Goal: Task Accomplishment & Management: Complete application form

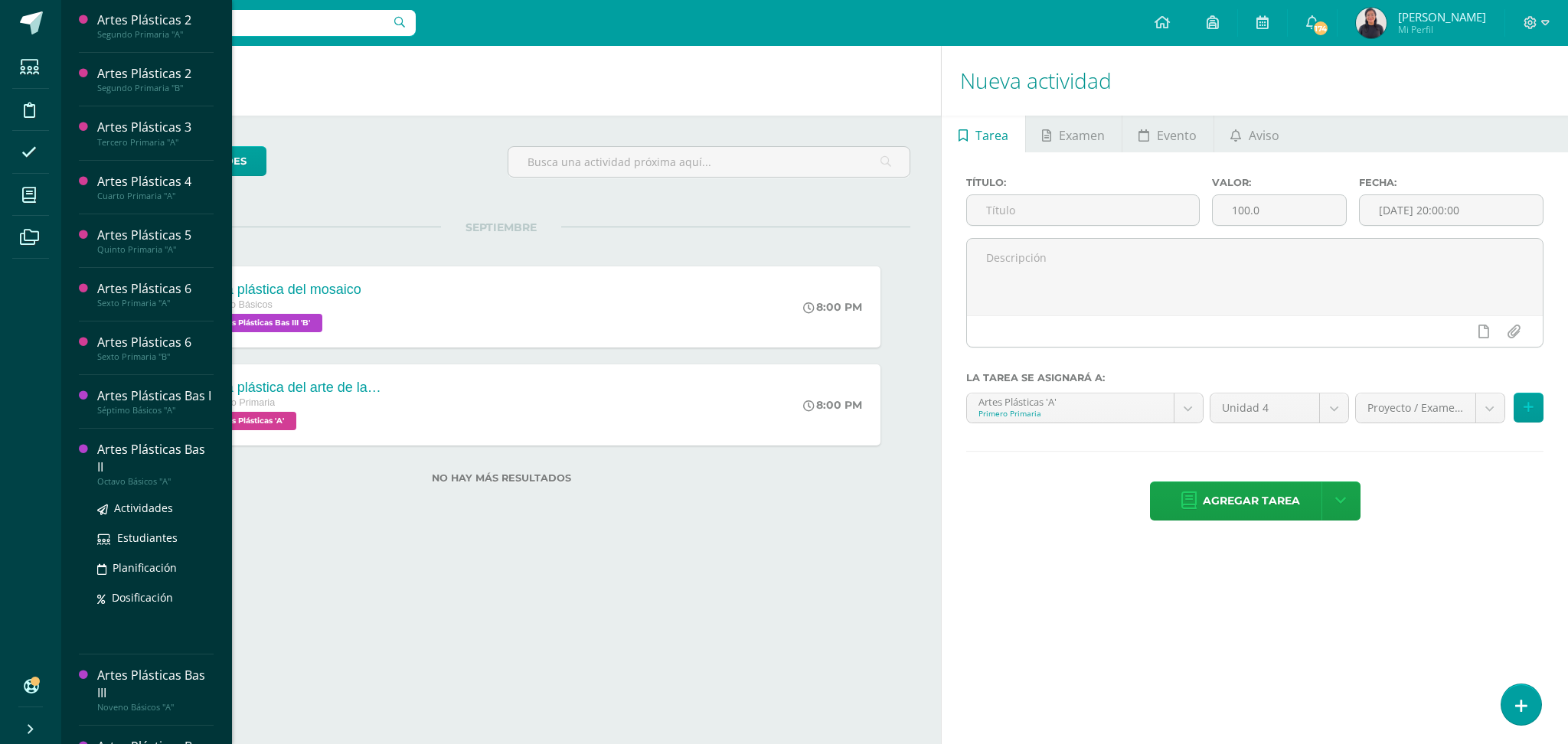
scroll to position [149, 0]
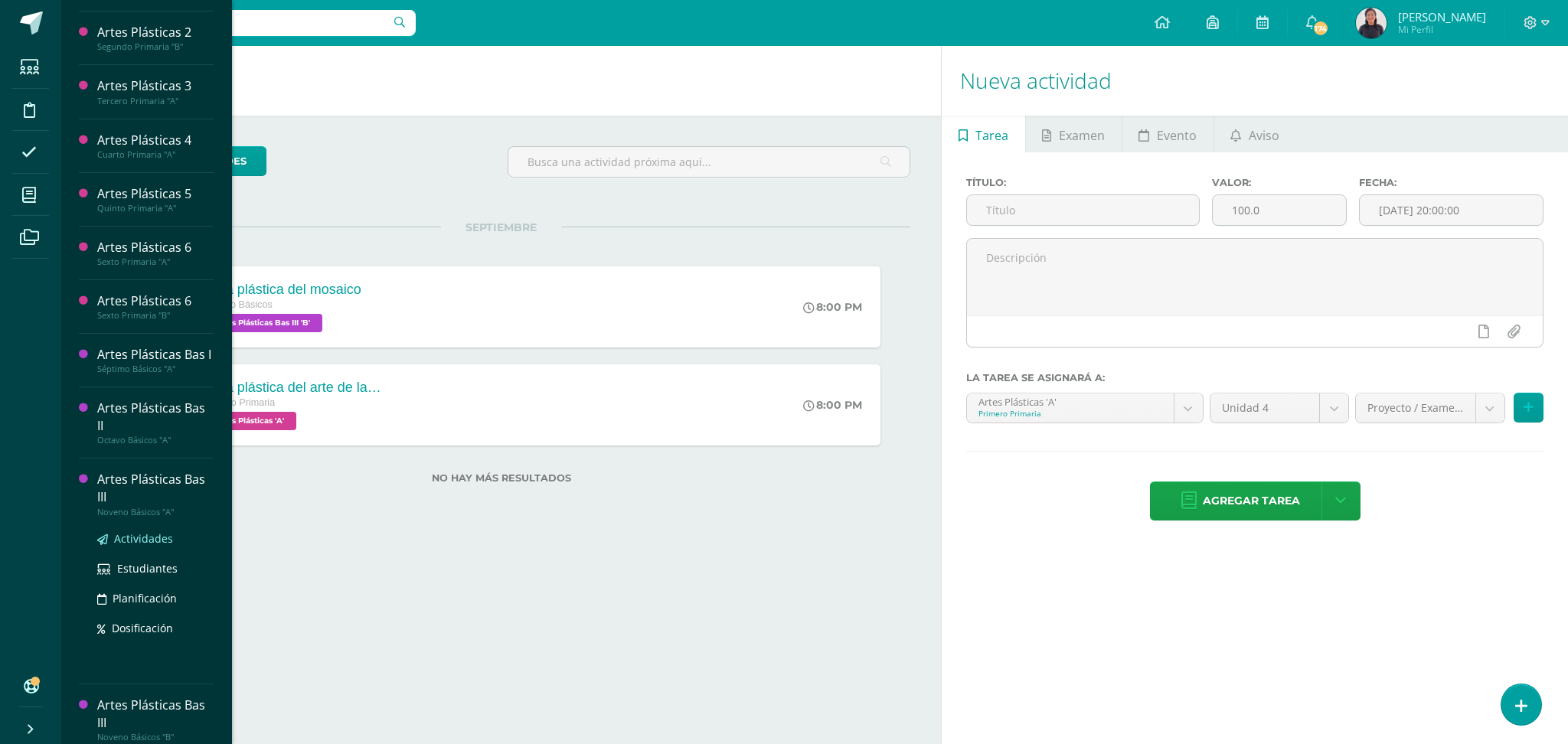
click at [134, 532] on span "Actividades" at bounding box center [144, 539] width 59 height 15
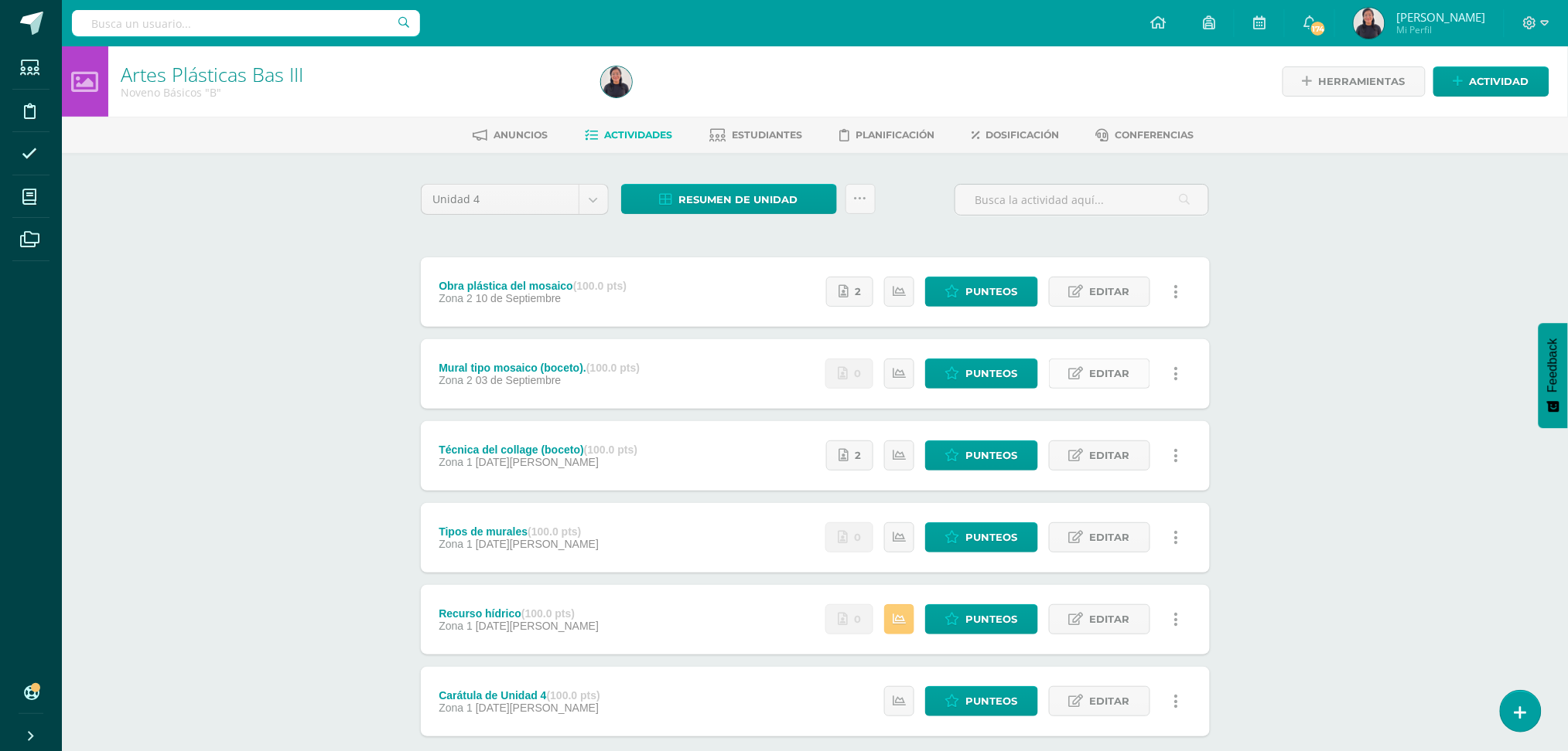
click at [1116, 372] on span "Editar" at bounding box center [1110, 374] width 41 height 28
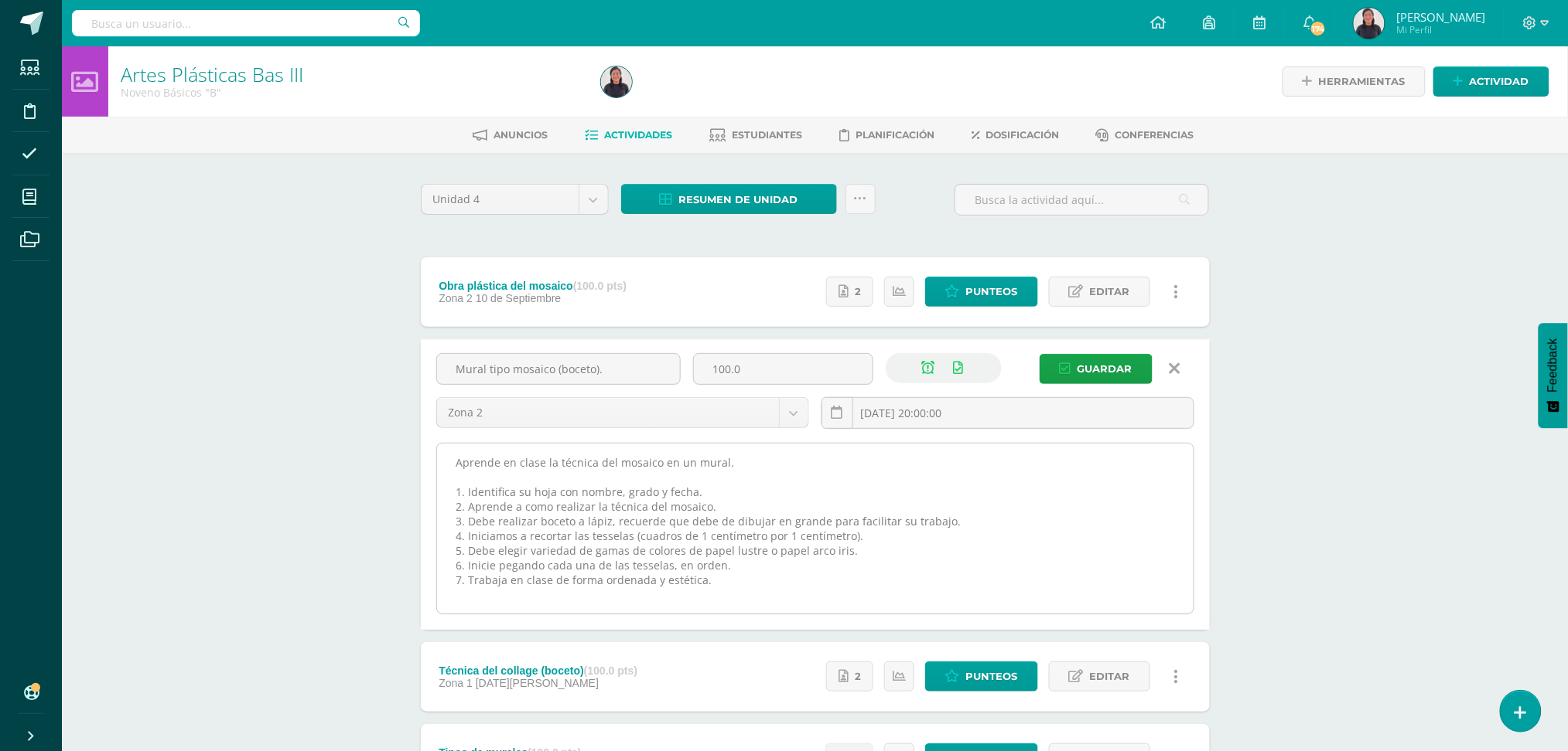
drag, startPoint x: 720, startPoint y: 588, endPoint x: 441, endPoint y: 462, distance: 306.1
click at [441, 462] on textarea "Aprende en clase la técnica del mosaico en un mural. 1. Identifica su hoja con …" at bounding box center [816, 528] width 757 height 170
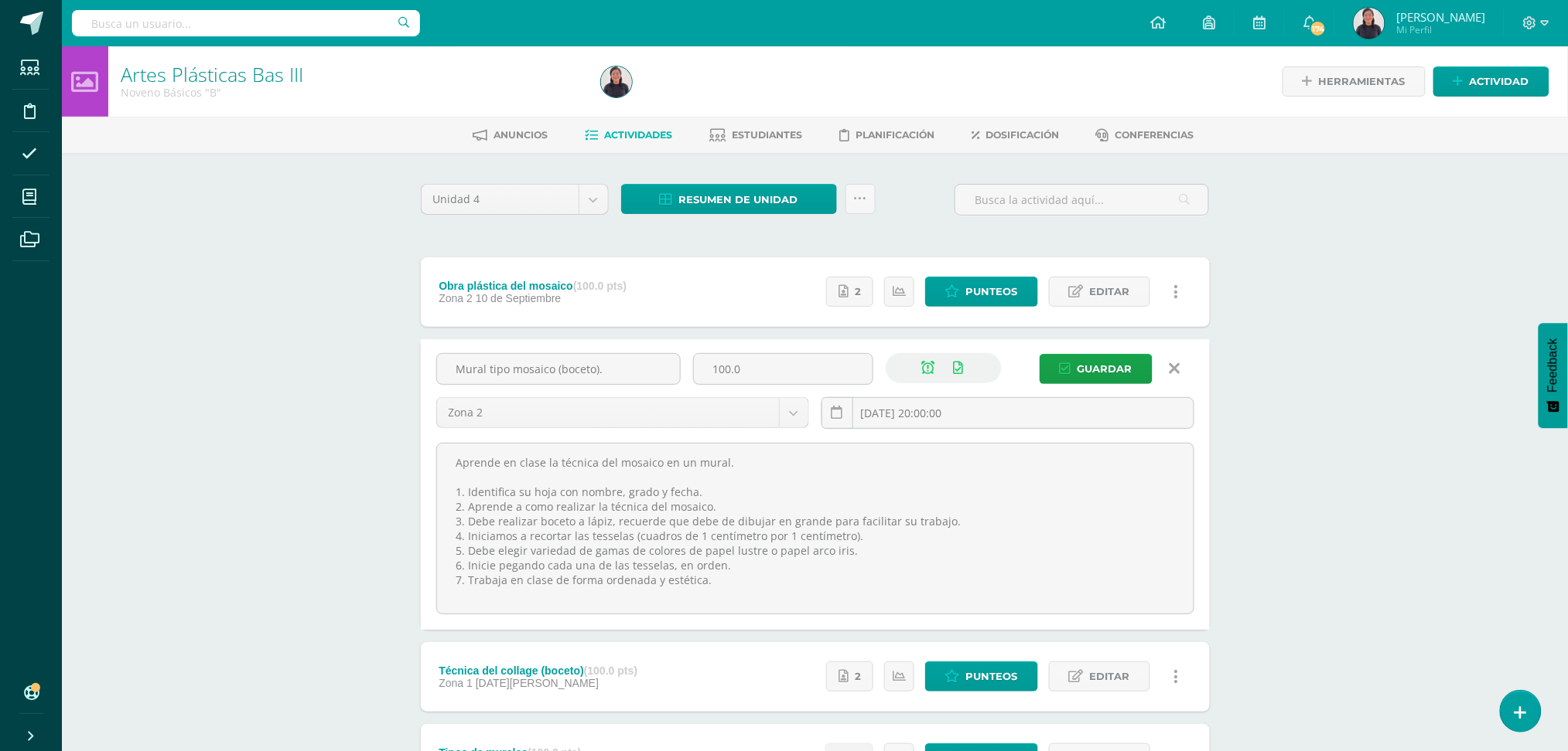
click at [1172, 364] on icon at bounding box center [1175, 368] width 11 height 17
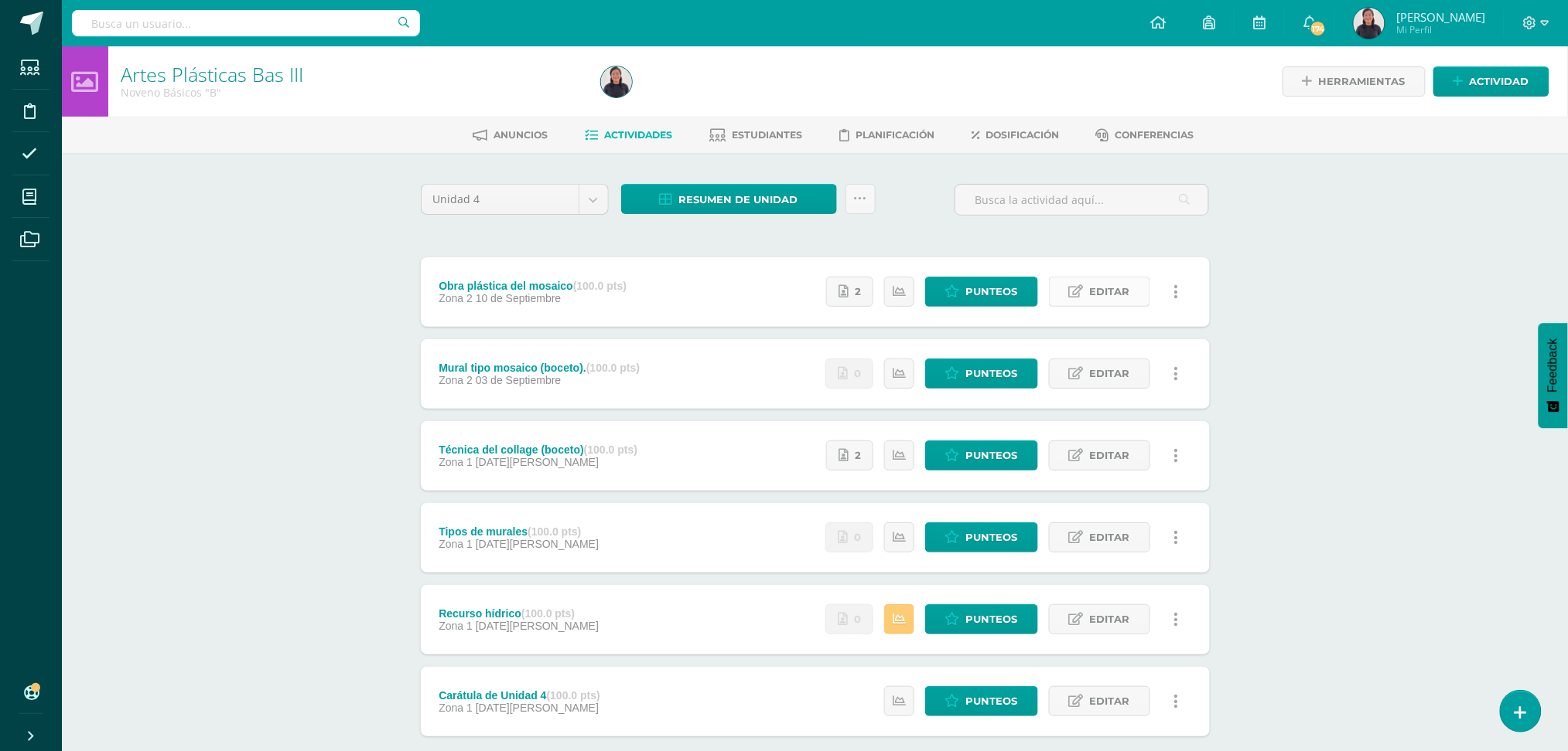
click at [1115, 298] on span "Editar" at bounding box center [1110, 292] width 41 height 28
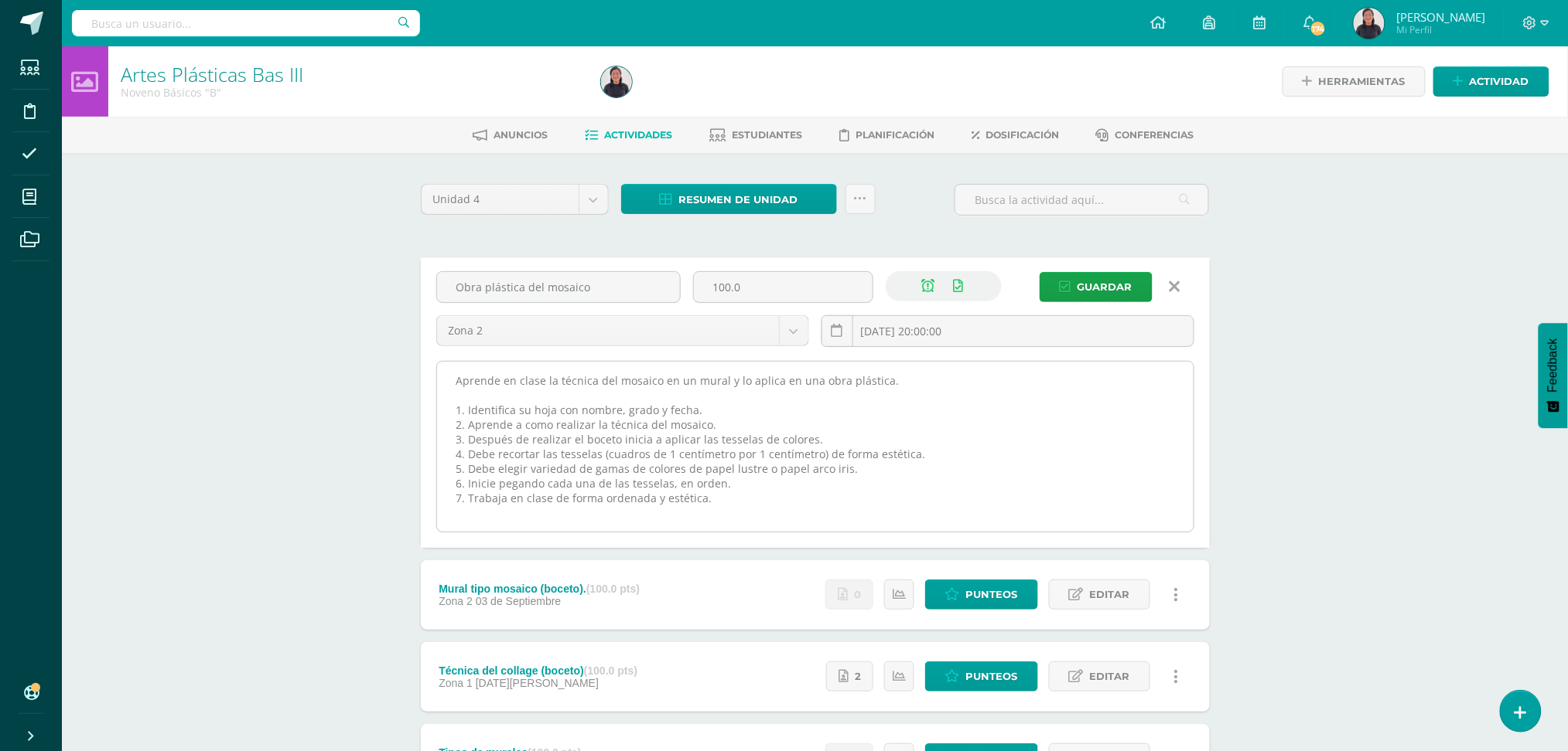
drag, startPoint x: 707, startPoint y: 501, endPoint x: 443, endPoint y: 368, distance: 295.6
click at [443, 368] on textarea "Aprende en clase la técnica del mosaico en un mural y lo aplica en una obra plá…" at bounding box center [816, 446] width 757 height 170
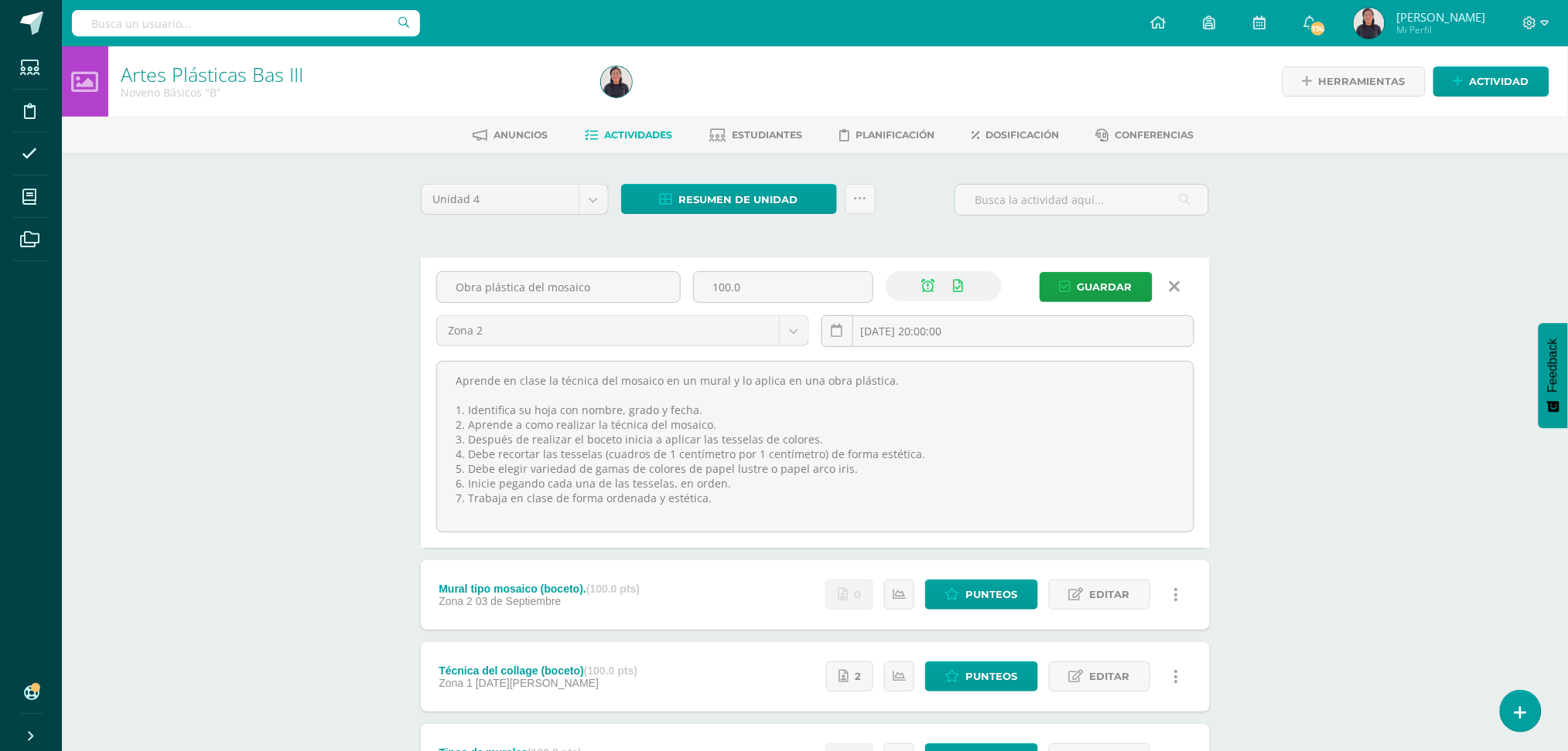
click at [1171, 279] on icon at bounding box center [1175, 286] width 11 height 17
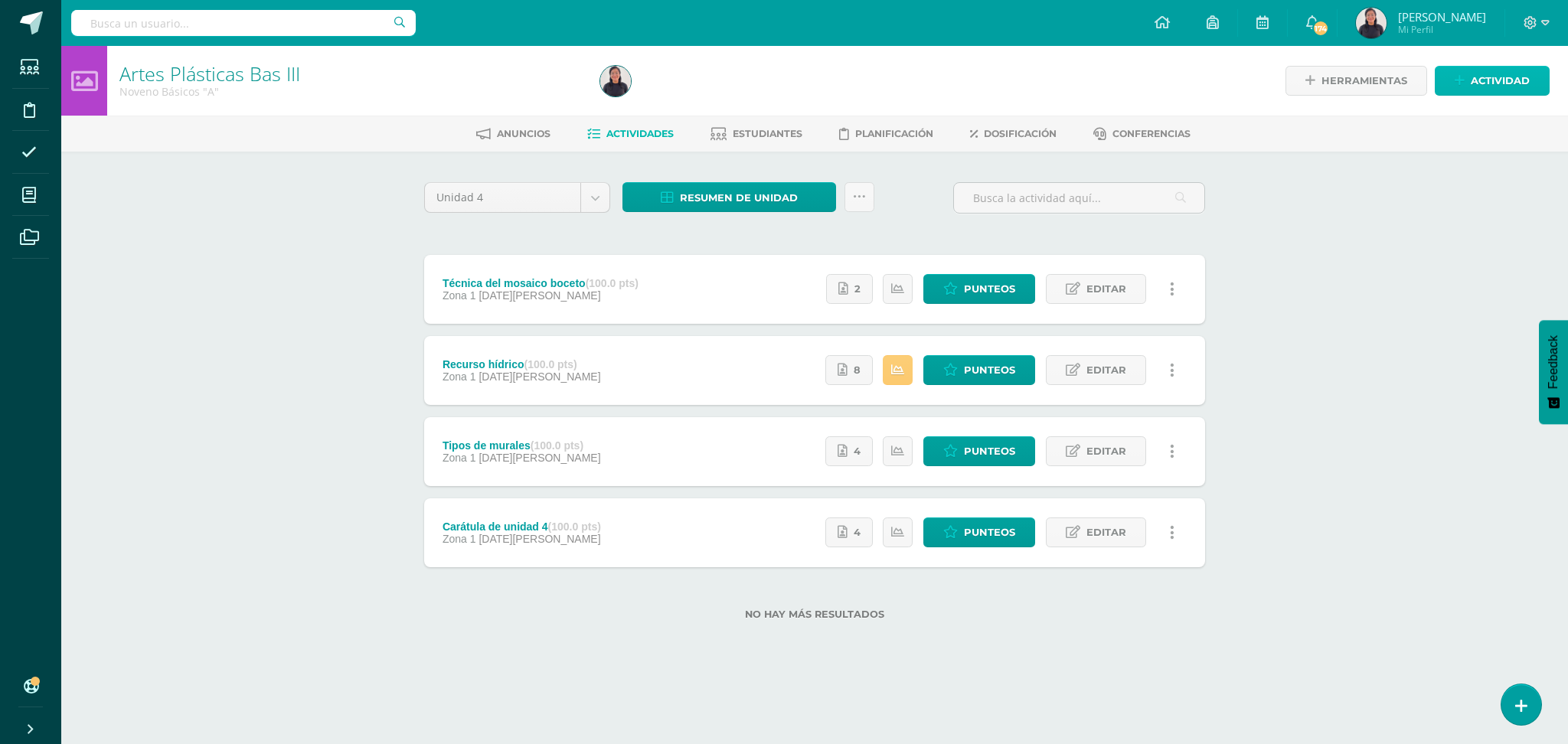
click at [1495, 75] on span "Actividad" at bounding box center [1501, 80] width 59 height 28
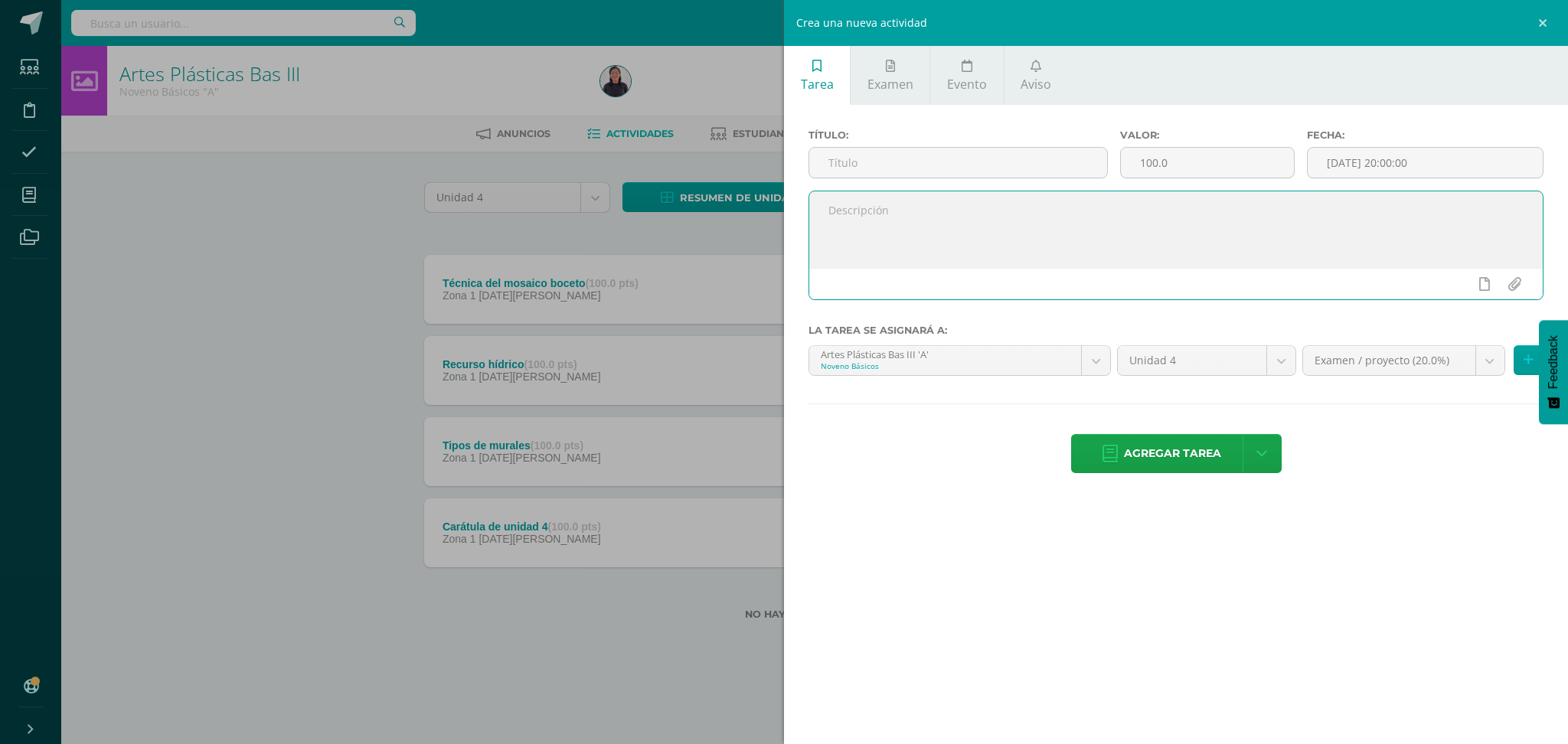
click at [1069, 238] on textarea at bounding box center [1176, 230] width 733 height 77
paste textarea "Aprende en clase la técnica del mosaico en un mural y lo aplica en una obra plá…"
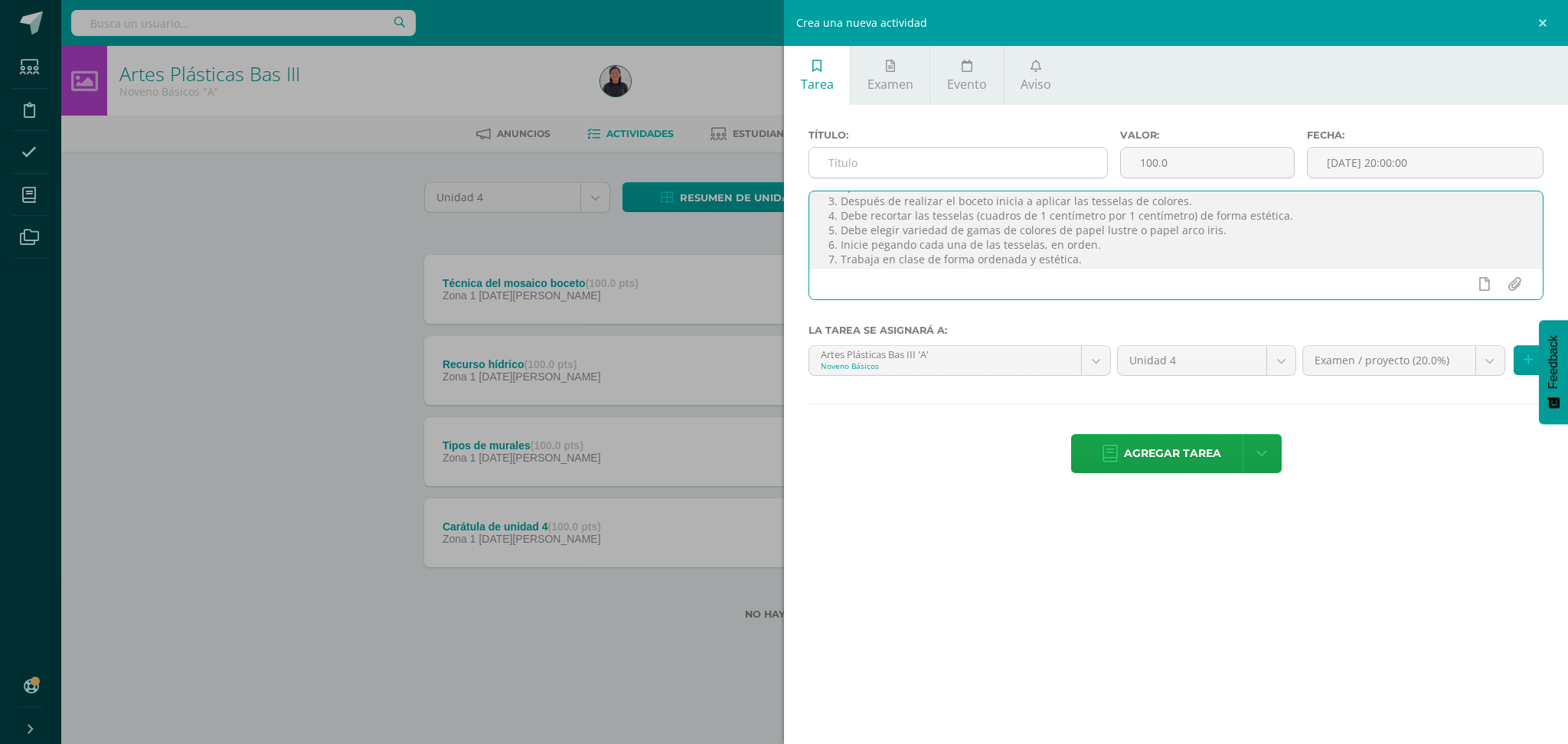
type textarea "Aprende en clase la técnica del mosaico en un mural y lo aplica en una obra plá…"
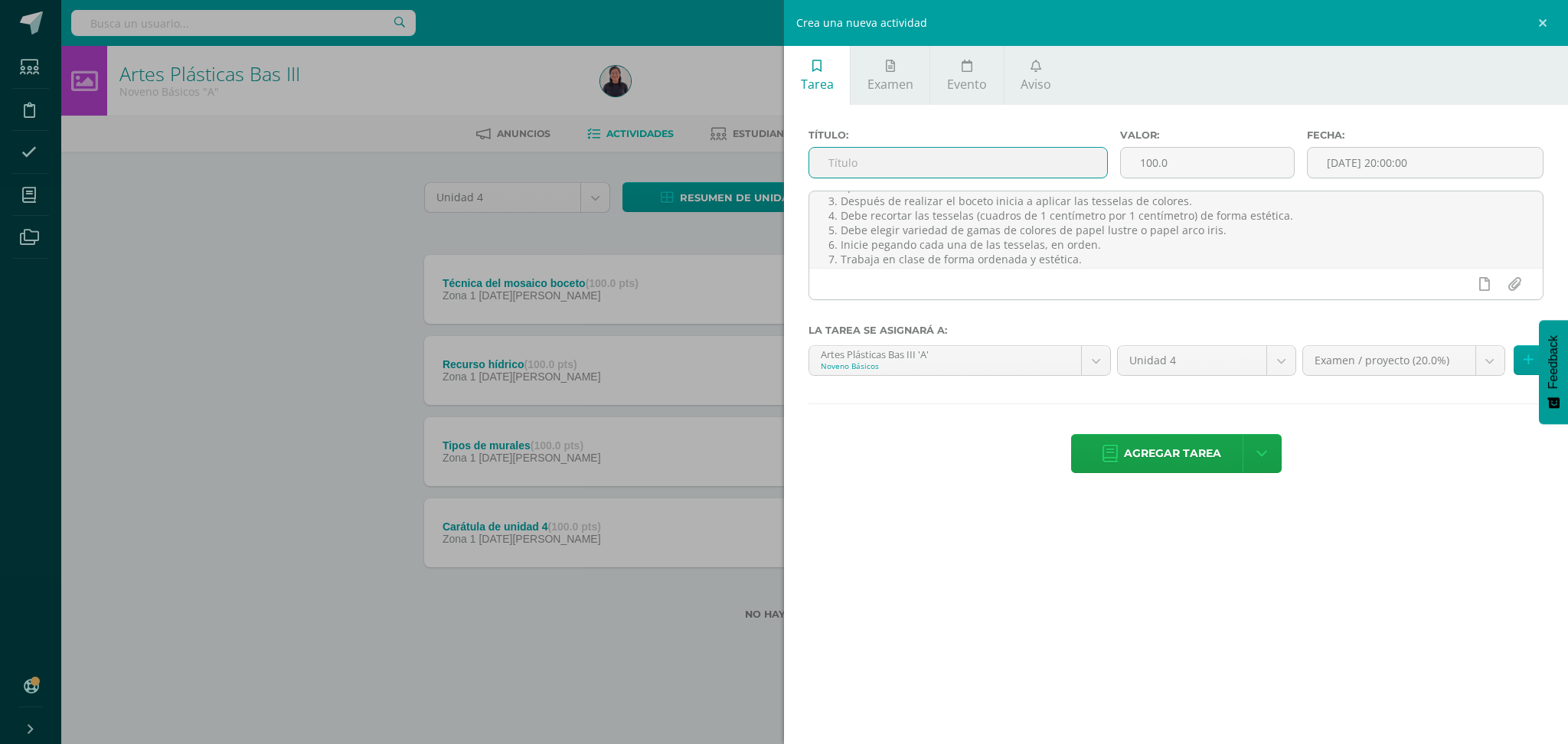
click at [954, 162] on input "text" at bounding box center [958, 162] width 298 height 30
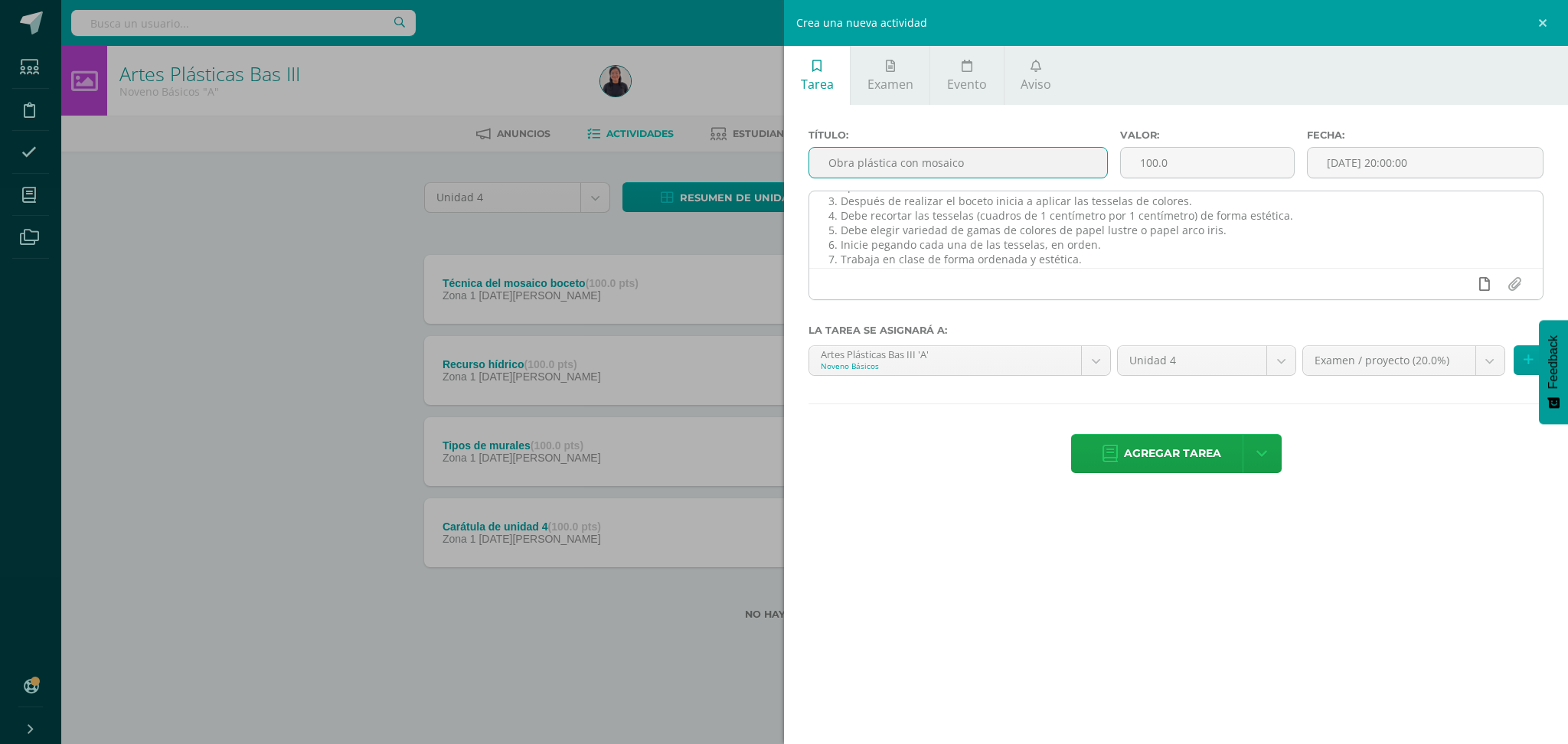
type input "Obra plástica con mosaico"
click at [1488, 283] on icon at bounding box center [1484, 284] width 10 height 14
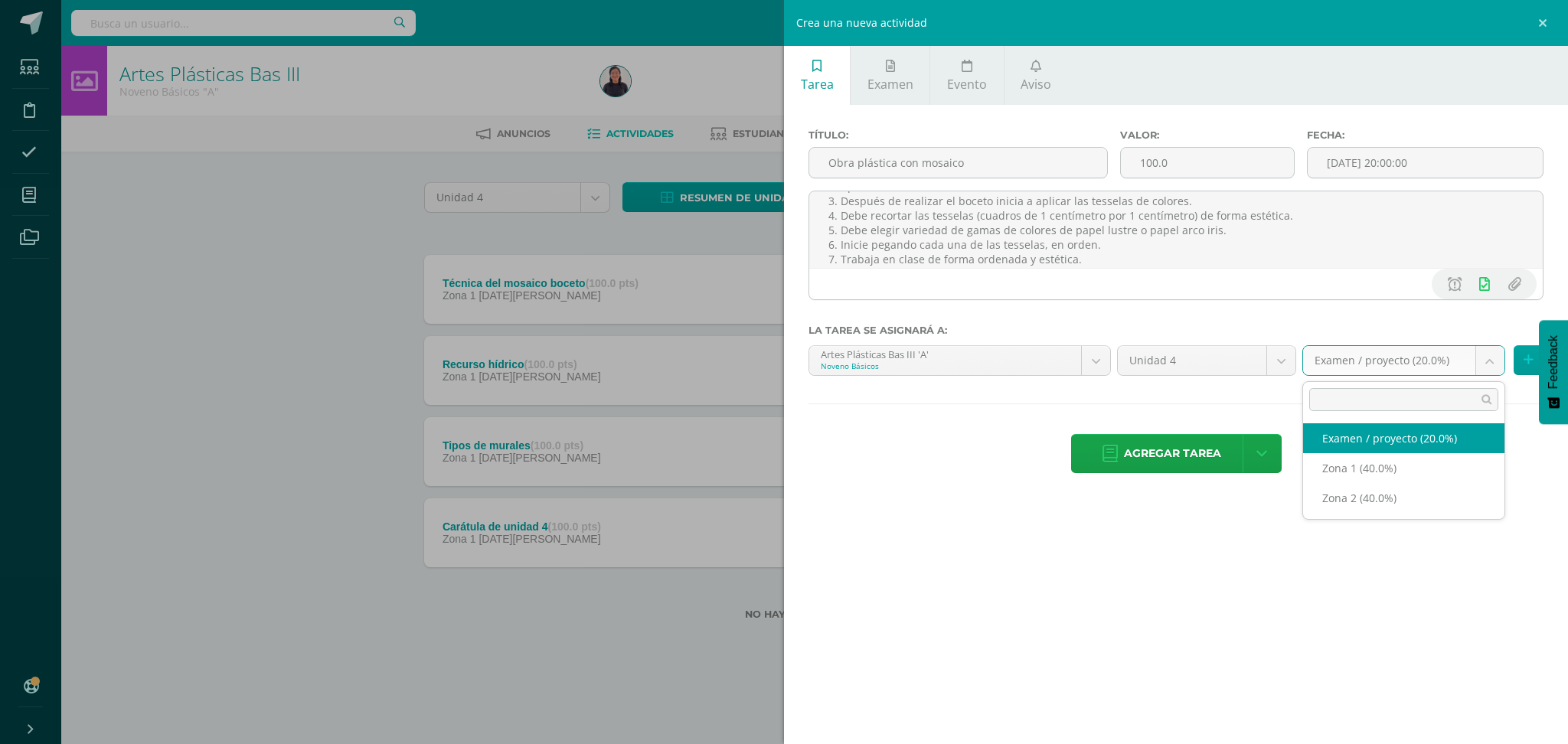
click at [1484, 369] on body "Estudiantes Disciplina Asistencia Mis cursos Archivos Soporte Ayuda Reportar un…" at bounding box center [784, 334] width 1568 height 669
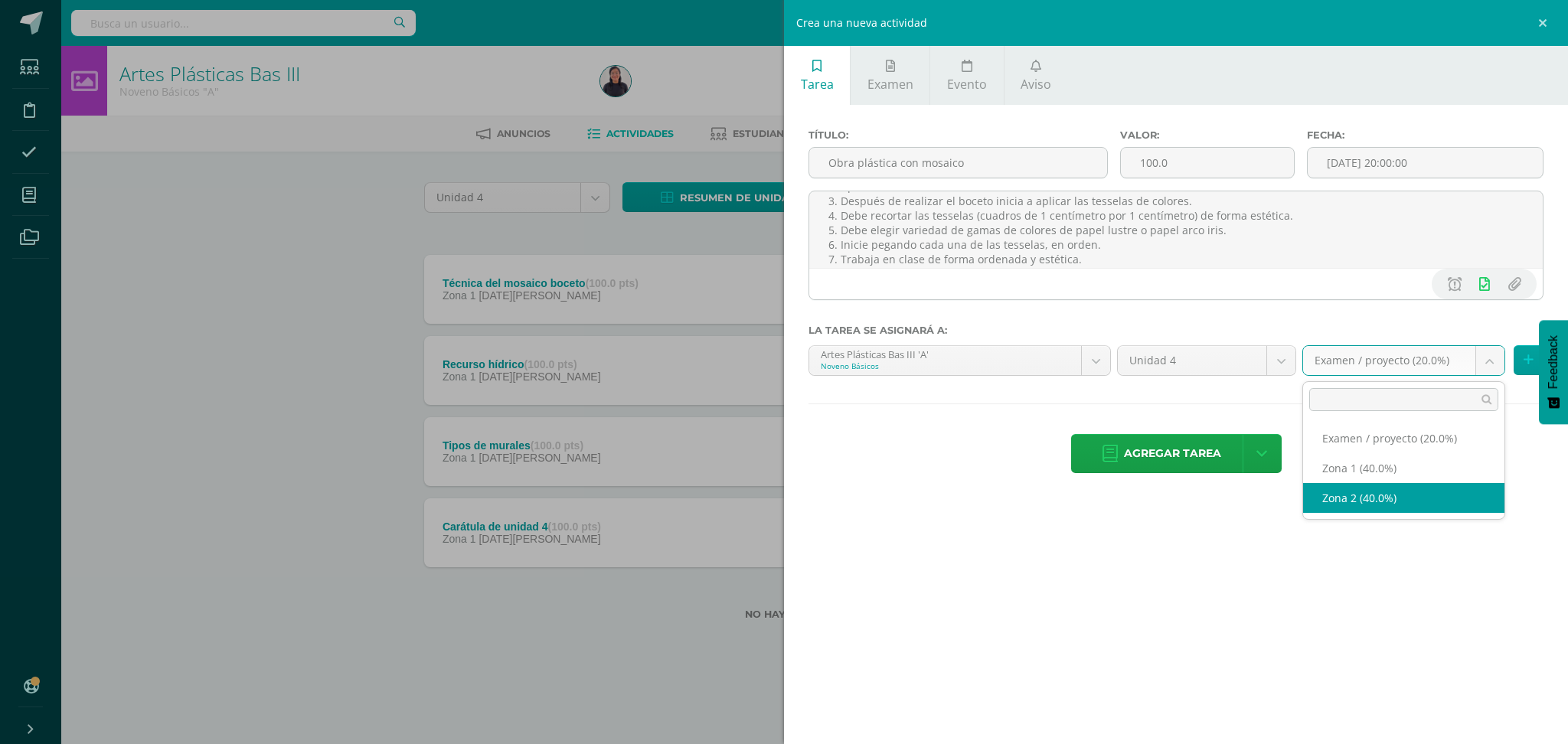
select select "31166"
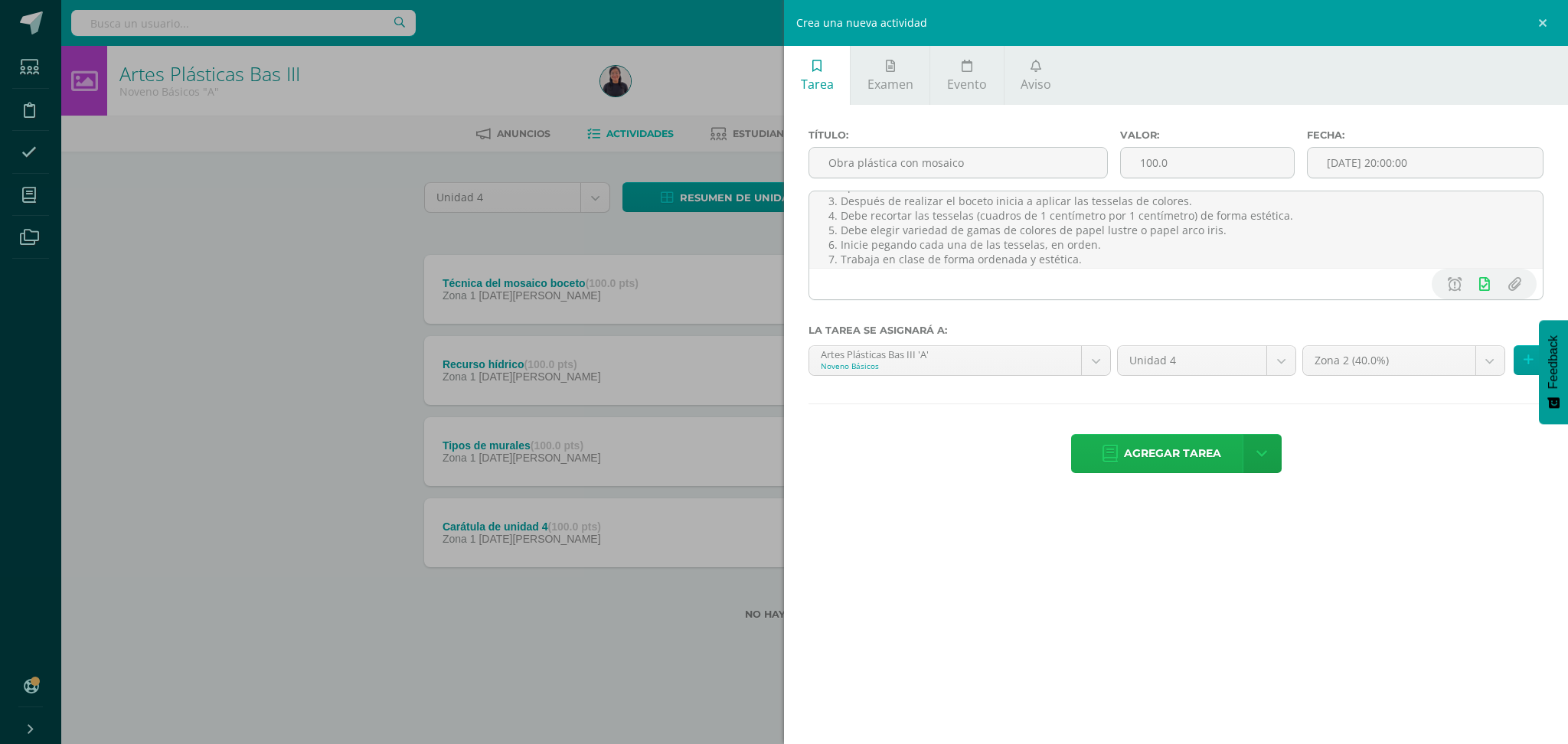
click at [1135, 458] on span "Agregar tarea" at bounding box center [1172, 453] width 97 height 38
